Goal: Go to known website: Access a specific website the user already knows

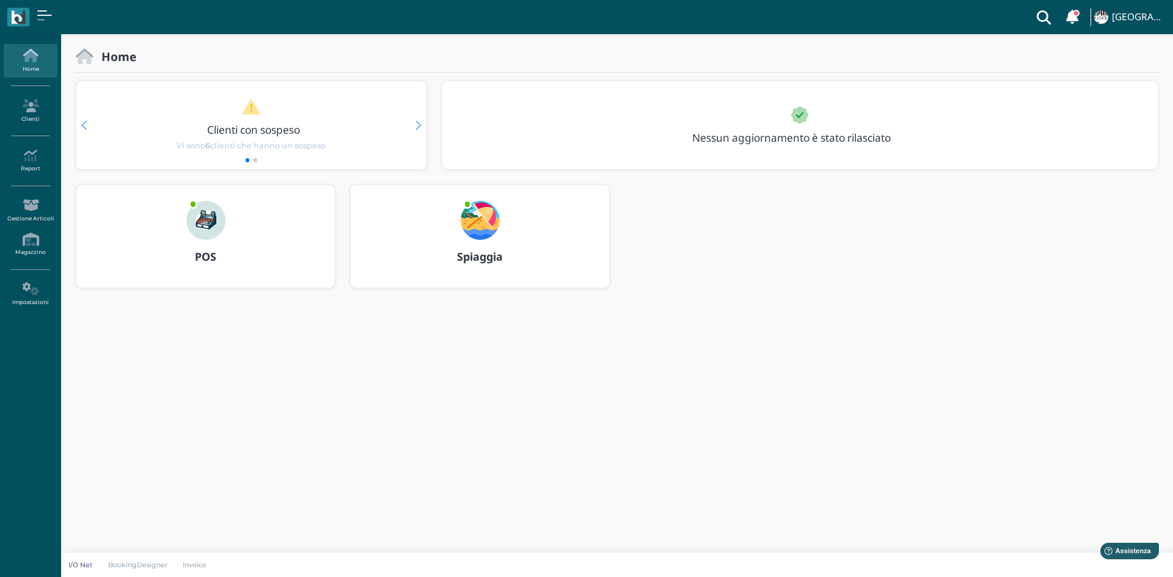
click at [208, 261] on b "POS" at bounding box center [205, 256] width 21 height 15
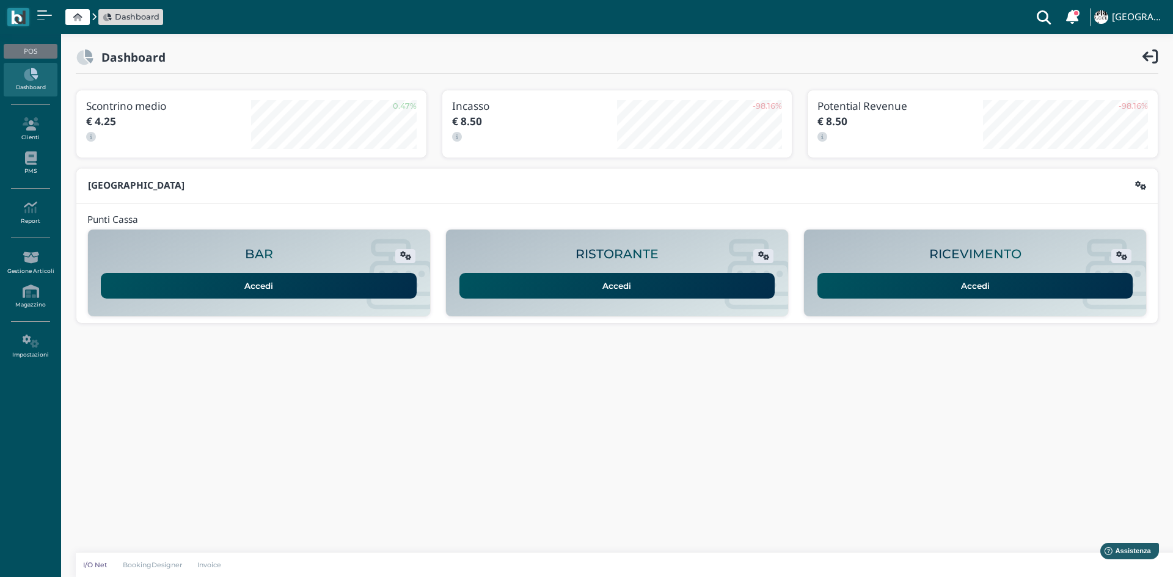
click at [931, 291] on link "Accedi" at bounding box center [976, 286] width 316 height 26
